Goal: Find specific page/section: Find specific page/section

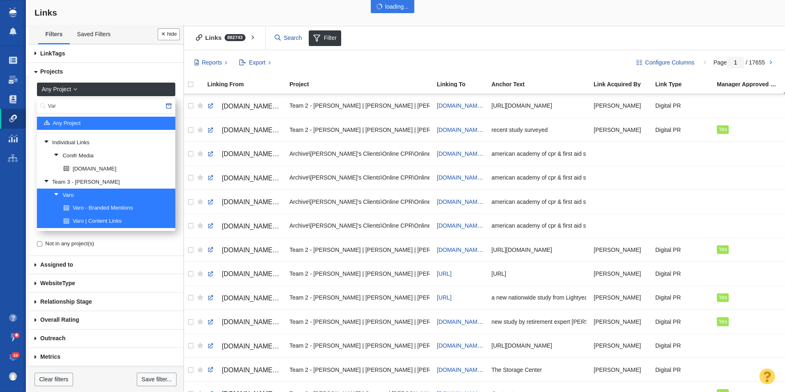
click at [57, 107] on div at bounding box center [392, 196] width 785 height 392
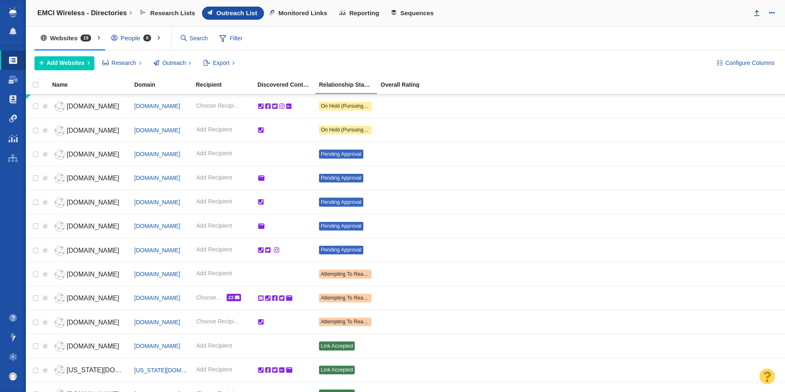
click at [12, 121] on span at bounding box center [13, 119] width 8 height 8
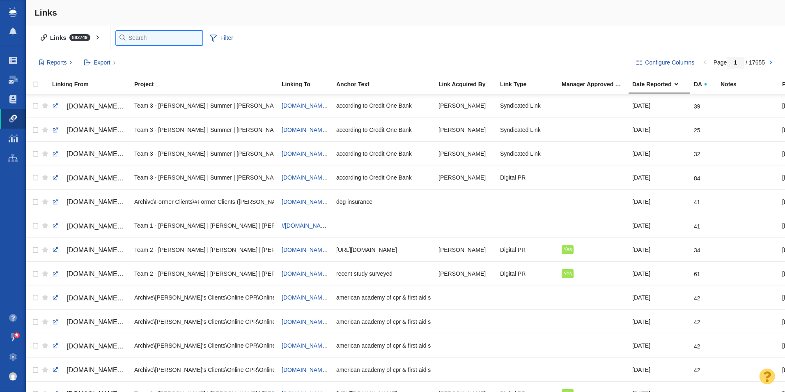
click at [135, 39] on input "text" at bounding box center [159, 38] width 86 height 14
click at [219, 34] on div "Links 882749 All Links Assigned To Me Recently Viewed Starred Filter Filter" at bounding box center [405, 38] width 759 height 24
click at [170, 39] on span "Filter" at bounding box center [170, 38] width 33 height 16
